Goal: Information Seeking & Learning: Check status

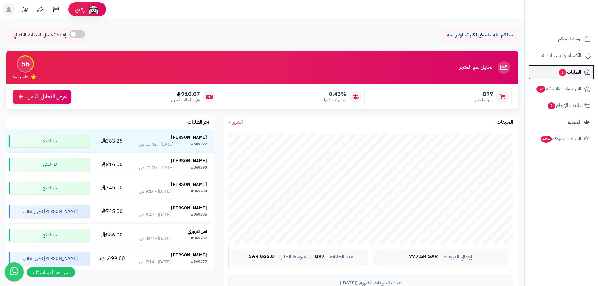
click at [567, 76] on span "الطلبات 1" at bounding box center [569, 72] width 23 height 9
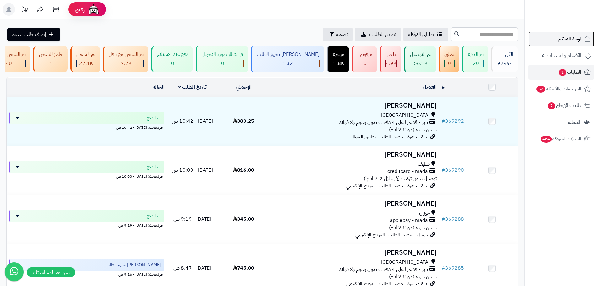
click at [568, 38] on span "لوحة التحكم" at bounding box center [569, 39] width 23 height 9
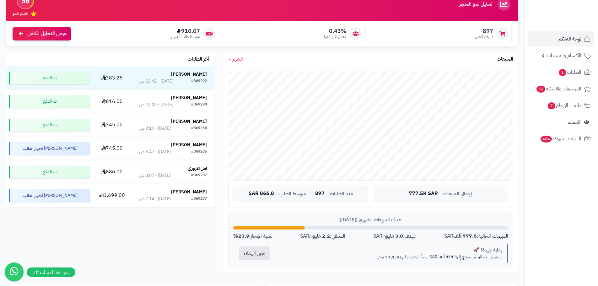
scroll to position [63, 0]
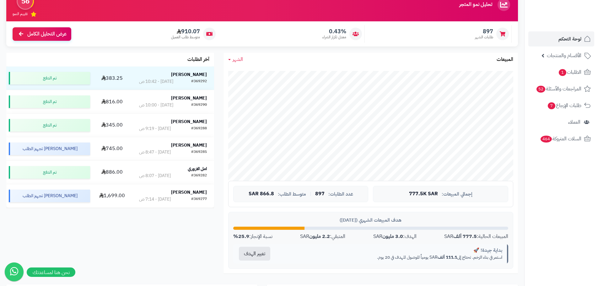
click at [234, 63] on div "الشهر اليوم الأسبوع الشهر السنة المبيعات" at bounding box center [370, 59] width 294 height 13
click at [234, 59] on span "الشهر" at bounding box center [237, 60] width 10 height 8
drag, startPoint x: 294, startPoint y: 227, endPoint x: 332, endPoint y: 226, distance: 37.7
click at [332, 226] on div "هدف المبيعات الشهري (أغسطس 2025) المبيعات الحالية: 777.5 ألف SAR الهدف: 3.0 ملي…" at bounding box center [370, 240] width 285 height 57
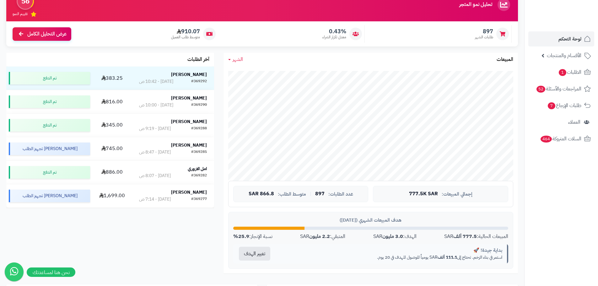
scroll to position [157, 0]
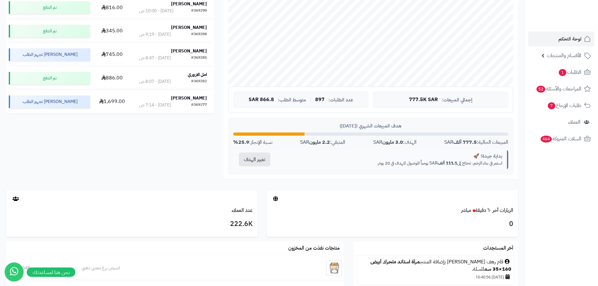
click at [300, 134] on div at bounding box center [268, 133] width 71 height 3
click at [304, 134] on div at bounding box center [268, 133] width 71 height 3
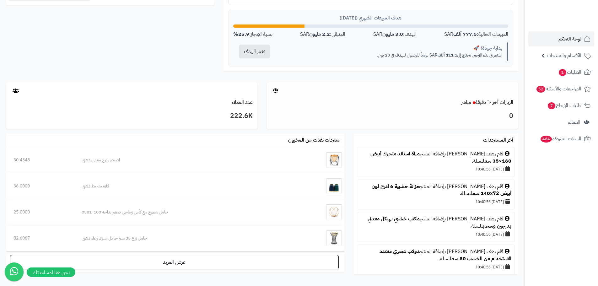
scroll to position [302, 0]
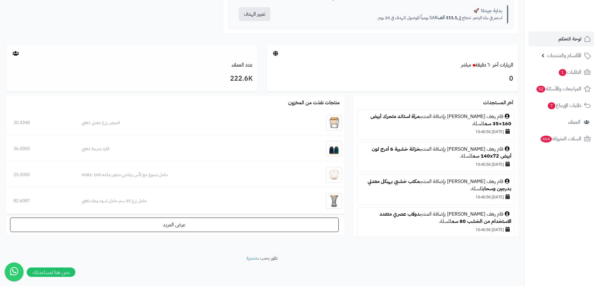
click at [221, 61] on div "عدد العملاء" at bounding box center [131, 64] width 251 height 7
click at [242, 62] on link "عدد العملاء" at bounding box center [242, 65] width 21 height 8
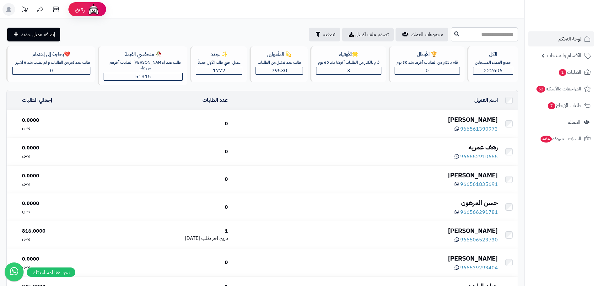
drag, startPoint x: 294, startPoint y: 35, endPoint x: 232, endPoint y: 29, distance: 62.7
click at [232, 29] on div "مجموعات العملاء تصدير ملف اكسل تصفية إضافة عميل جديد" at bounding box center [227, 35] width 443 height 14
click at [565, 36] on span "لوحة التحكم" at bounding box center [569, 39] width 23 height 9
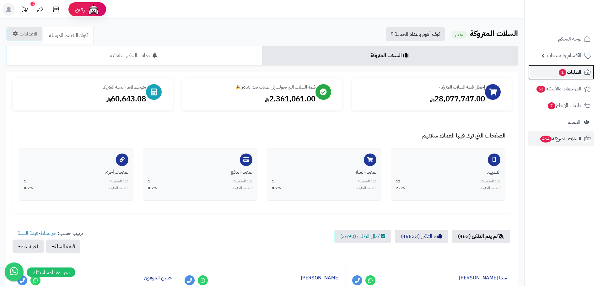
click at [572, 70] on span "الطلبات 1" at bounding box center [569, 72] width 23 height 9
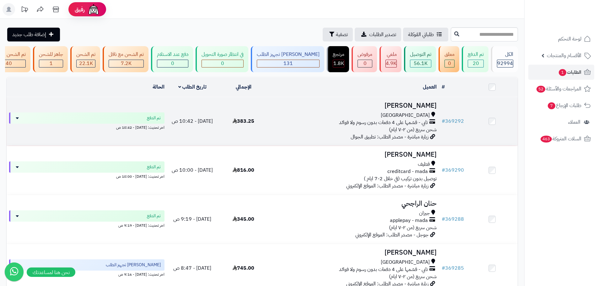
click at [347, 125] on span "تابي - قسّمها على 4 دفعات بدون رسوم ولا فوائد" at bounding box center [383, 122] width 89 height 7
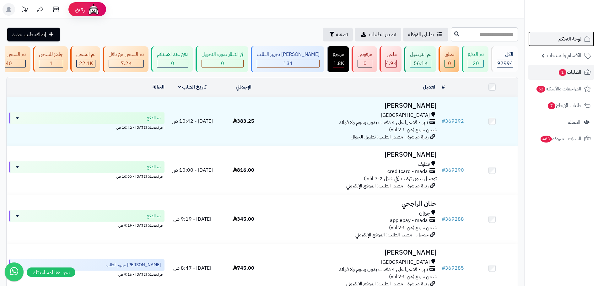
click at [565, 35] on span "لوحة التحكم" at bounding box center [569, 39] width 23 height 9
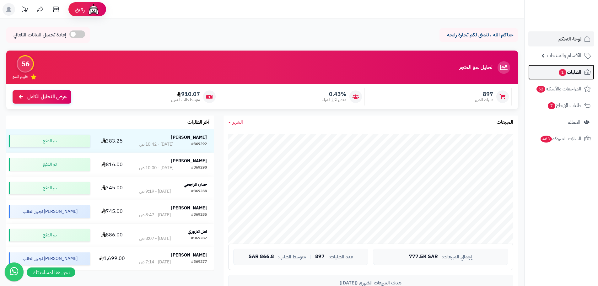
click at [570, 72] on span "الطلبات 1" at bounding box center [569, 72] width 23 height 9
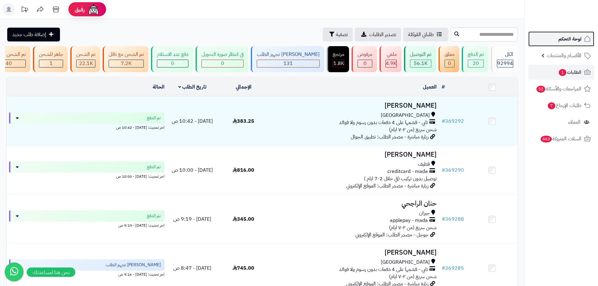
click at [559, 38] on span "لوحة التحكم" at bounding box center [569, 39] width 23 height 9
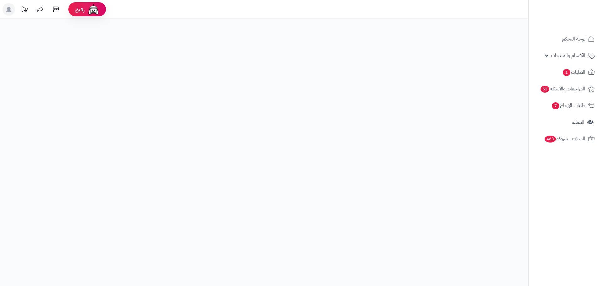
drag, startPoint x: 0, startPoint y: 0, endPoint x: 533, endPoint y: 8, distance: 533.1
click at [533, 8] on ul at bounding box center [566, 11] width 68 height 13
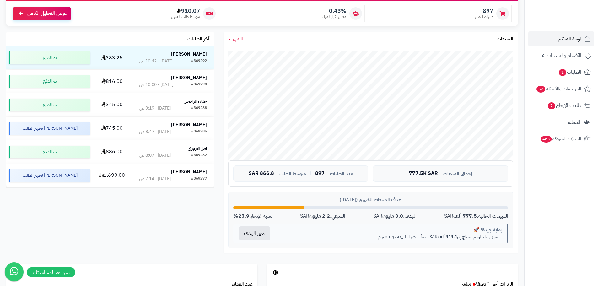
scroll to position [94, 0]
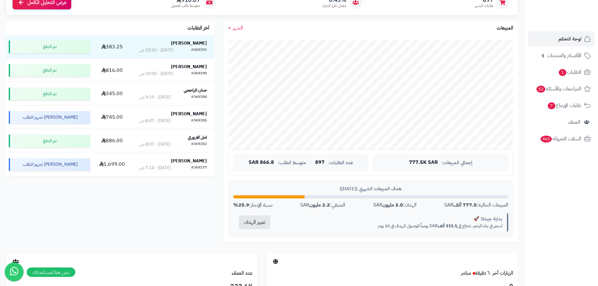
click at [392, 205] on strong "3.0 مليون" at bounding box center [392, 205] width 21 height 8
click at [394, 206] on strong "3.0 مليون" at bounding box center [392, 205] width 21 height 8
click at [356, 230] on div "بداية جيدة! 🚀 استمر في بناء الزخم. تحتاج إلى 111.1 ألف SAR يومياً للوصول للهدف …" at bounding box center [392, 222] width 232 height 20
click at [330, 206] on div "المتبقي: 2.2 مليون SAR" at bounding box center [322, 204] width 45 height 7
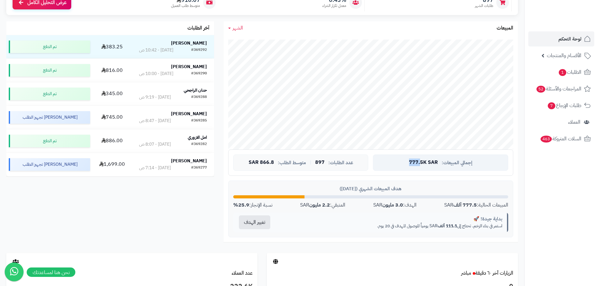
drag, startPoint x: 407, startPoint y: 165, endPoint x: 420, endPoint y: 163, distance: 12.7
click at [420, 163] on div "إجمالي المبيعات: 777.5K SAR" at bounding box center [440, 162] width 135 height 16
click at [352, 250] on div "الشهر [DATE] الأسبوع الشهر السنة المبيعات جاري التحميل... إجمالي المبيعات: 777.…" at bounding box center [371, 137] width 304 height 232
